Goal: Task Accomplishment & Management: Manage account settings

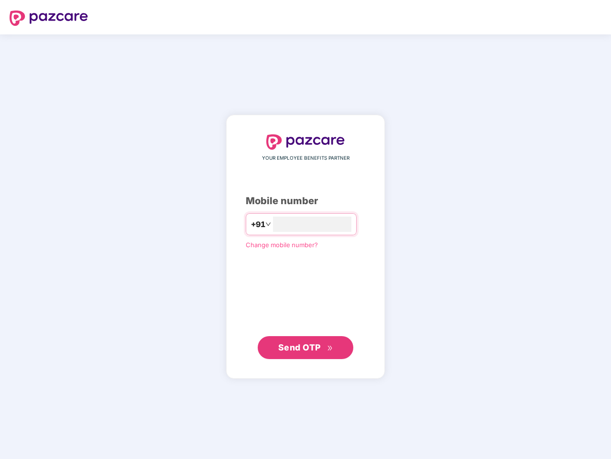
click at [305, 229] on input "number" at bounding box center [312, 223] width 78 height 15
click at [49, 18] on img at bounding box center [49, 18] width 78 height 15
click at [251, 224] on span "+91" at bounding box center [258, 224] width 14 height 12
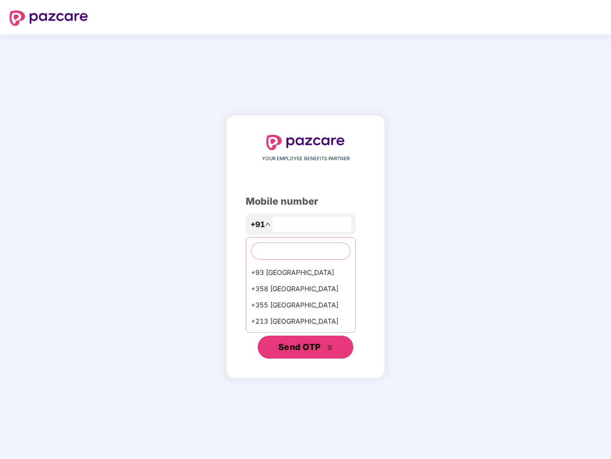
click at [305, 347] on span "Send OTP" at bounding box center [299, 347] width 43 height 10
